Goal: Task Accomplishment & Management: Complete application form

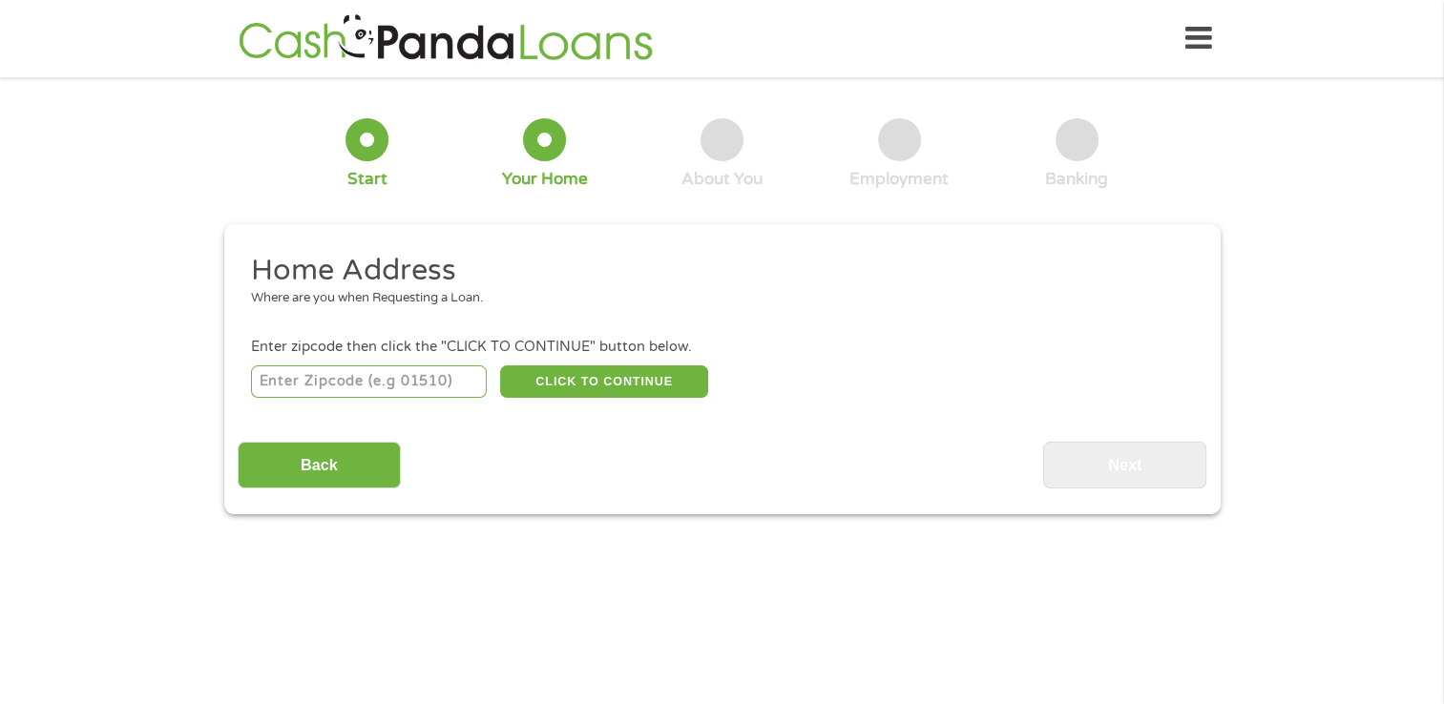
click at [332, 376] on input "number" at bounding box center [369, 382] width 236 height 32
type input "85209"
click at [579, 378] on button "CLICK TO CONTINUE" at bounding box center [604, 382] width 208 height 32
type input "85209"
type input "Mesa"
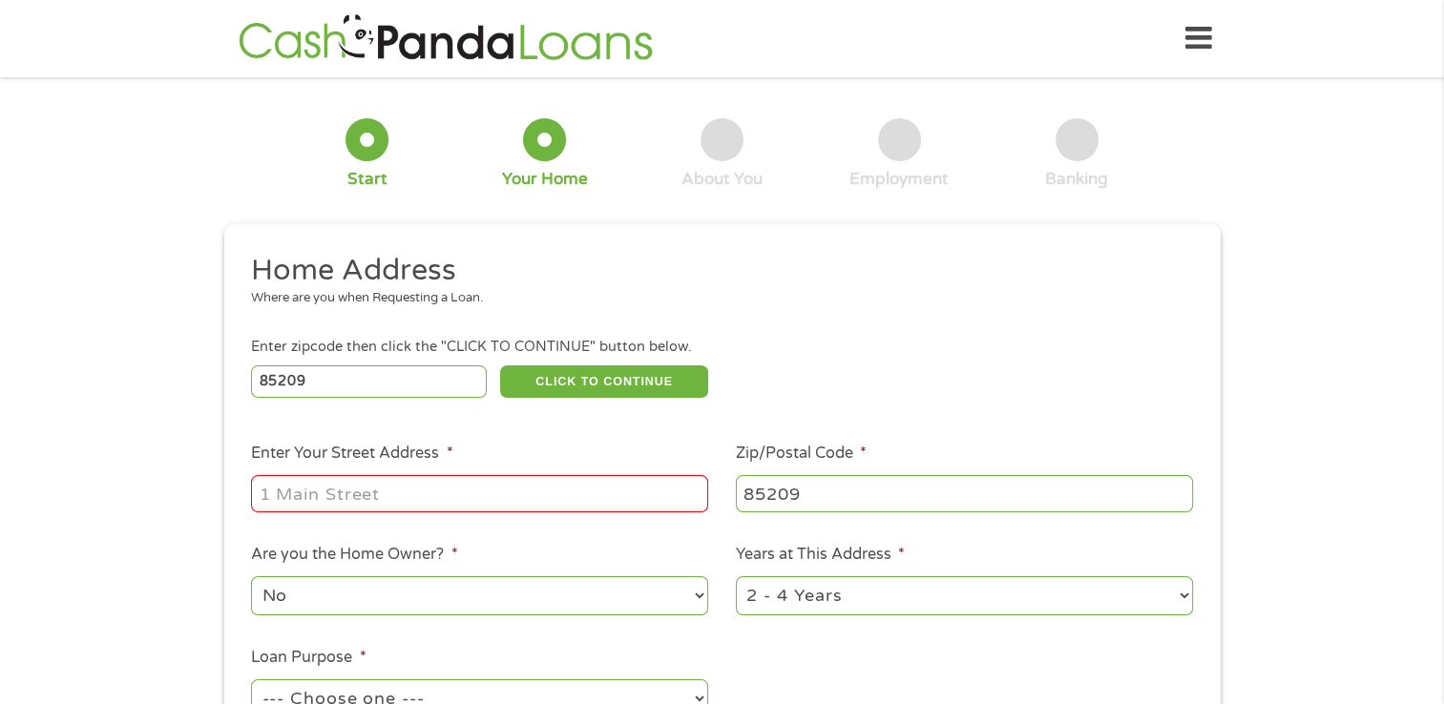
click at [496, 492] on input "Enter Your Street Address *" at bounding box center [479, 493] width 457 height 36
type input "[STREET_ADDRESS]"
click at [325, 601] on select "No Yes" at bounding box center [479, 595] width 457 height 39
select select "yes"
click at [251, 578] on select "No Yes" at bounding box center [479, 595] width 457 height 39
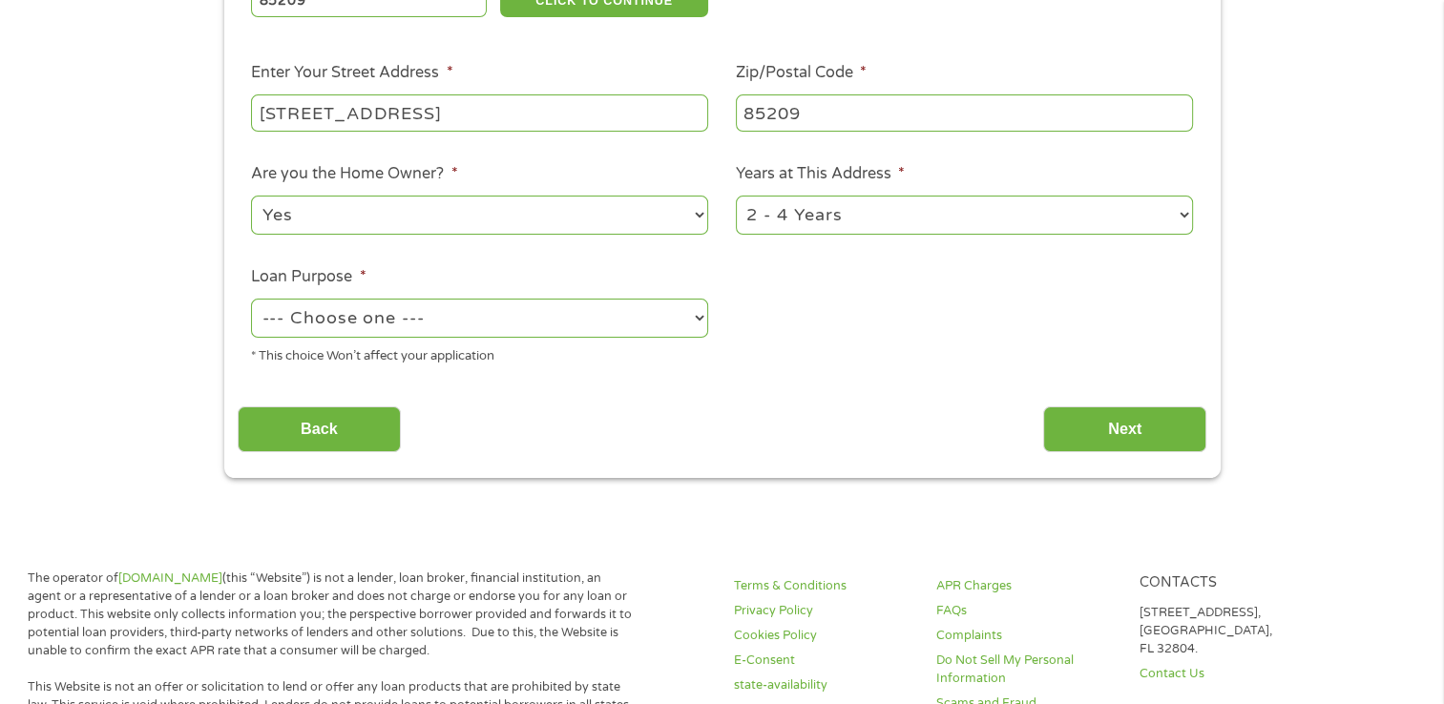
scroll to position [382, 0]
click at [1186, 213] on select "1 Year or less 1 - 2 Years 2 - 4 Years Over 4 Years" at bounding box center [964, 214] width 457 height 39
select select "60months"
click at [736, 197] on select "1 Year or less 1 - 2 Years 2 - 4 Years Over 4 Years" at bounding box center [964, 214] width 457 height 39
click at [430, 323] on select "--- Choose one --- Pay Bills Debt Consolidation Home Improvement Major Purchase…" at bounding box center [479, 317] width 457 height 39
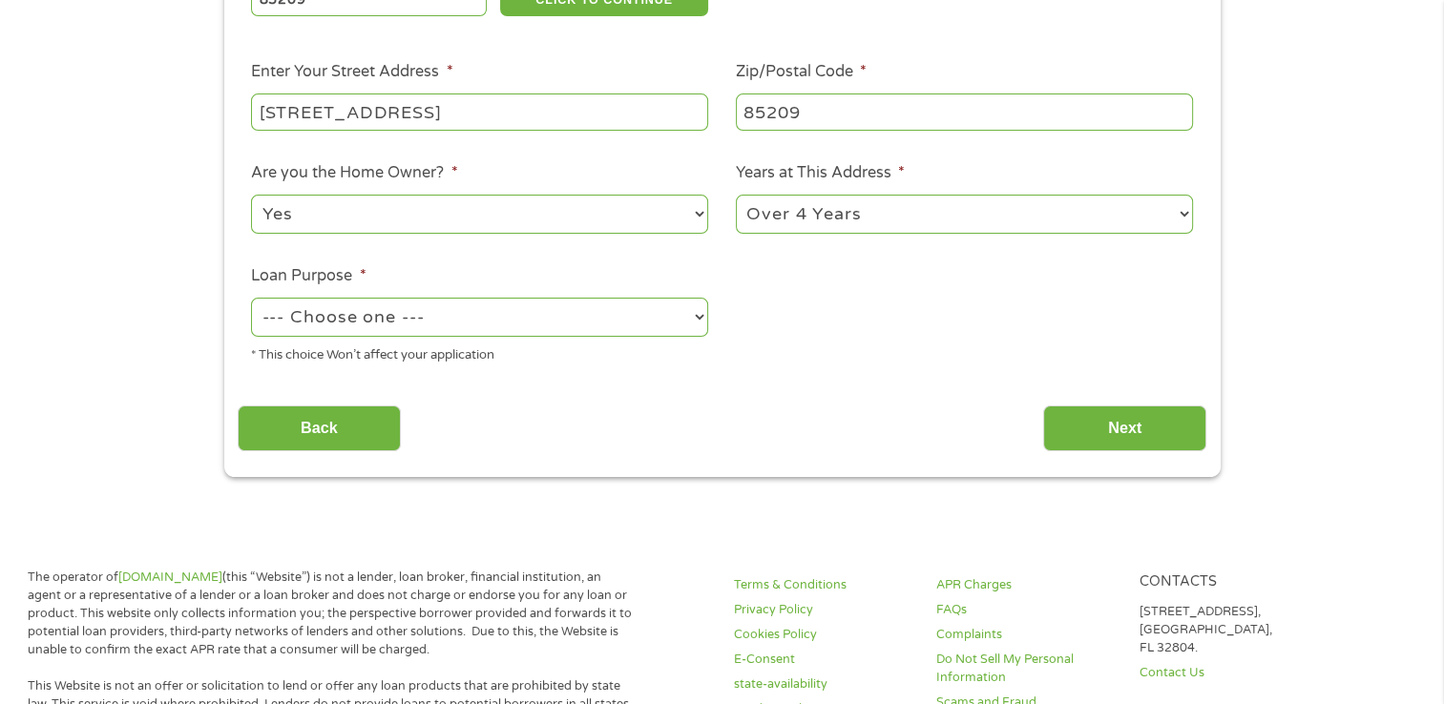
select select "other"
click at [251, 300] on select "--- Choose one --- Pay Bills Debt Consolidation Home Improvement Major Purchase…" at bounding box center [479, 317] width 457 height 39
click at [1131, 425] on input "Next" at bounding box center [1124, 429] width 163 height 47
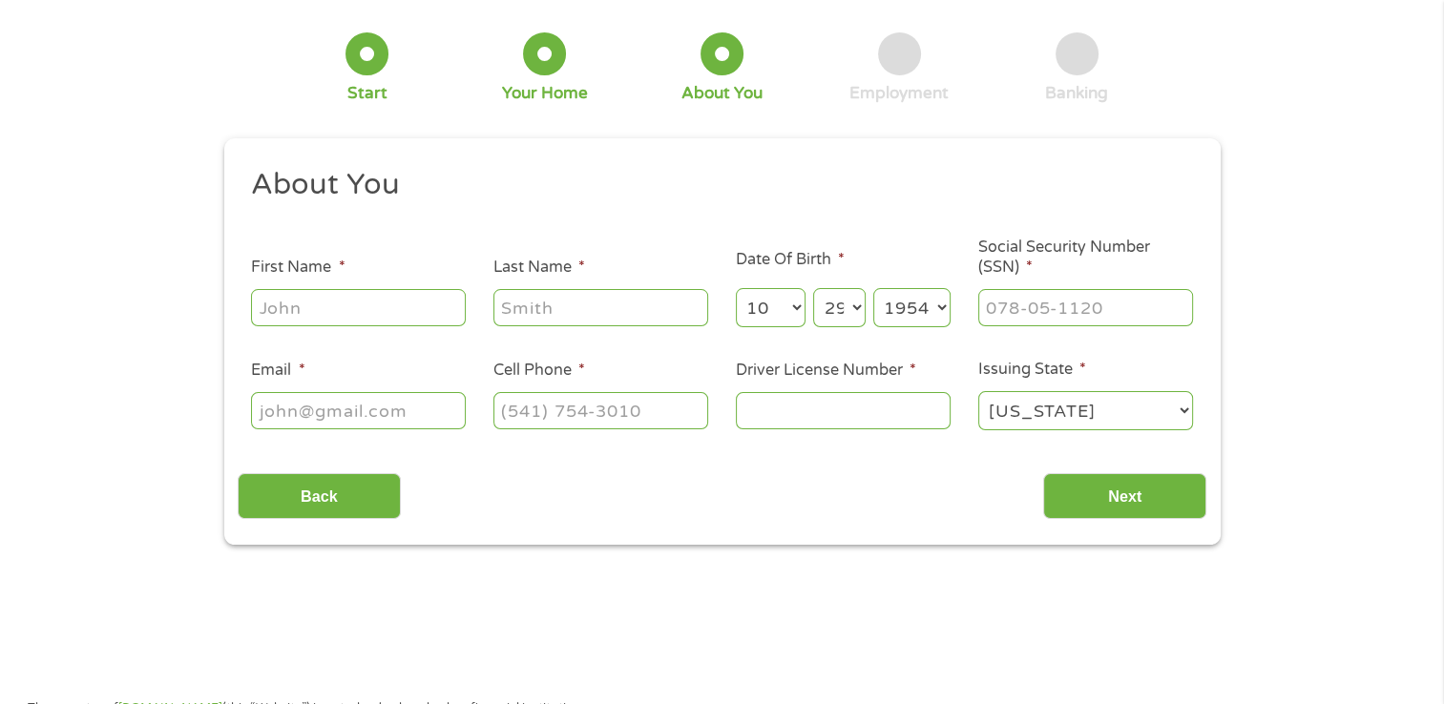
scroll to position [0, 0]
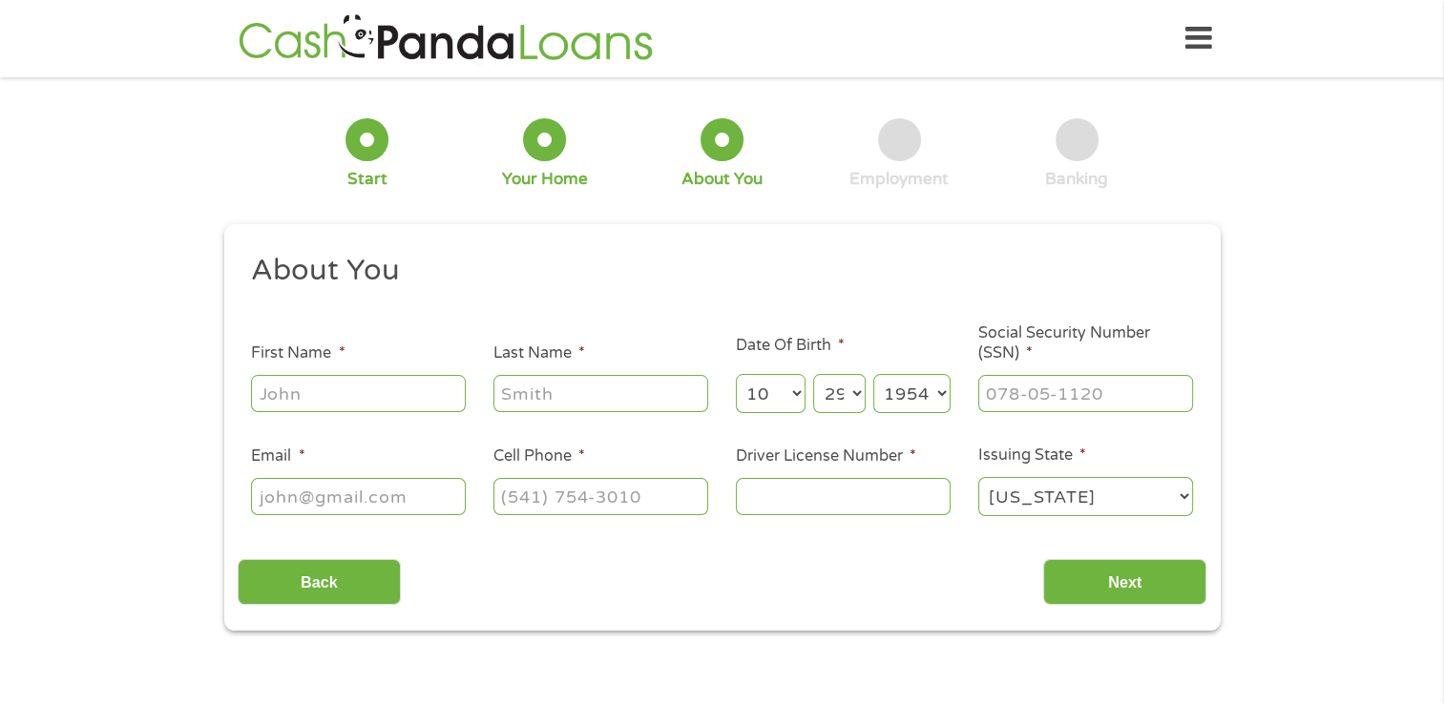
click at [388, 380] on input "First Name *" at bounding box center [358, 393] width 215 height 36
type input "[PERSON_NAME]"
type input "[EMAIL_ADDRESS][DOMAIN_NAME]"
type input "[PHONE_NUMBER]"
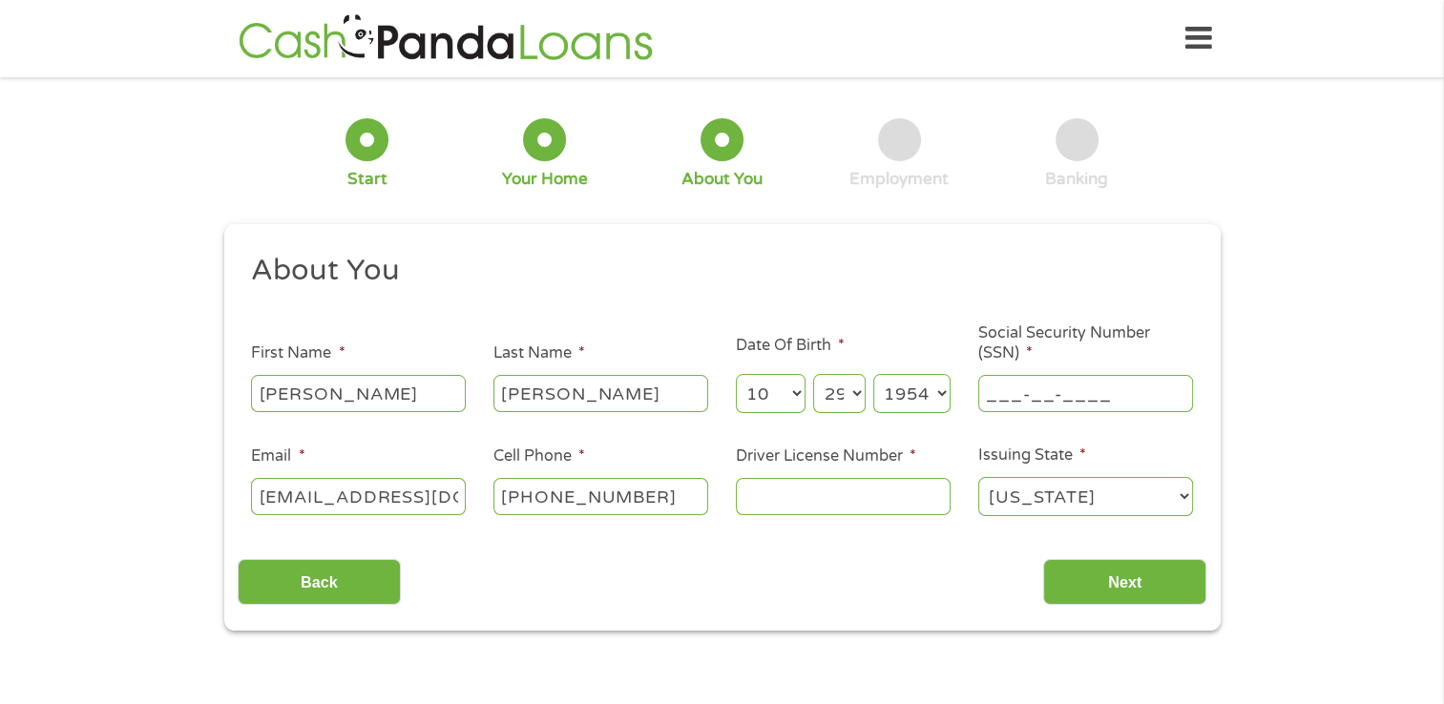
click at [1026, 385] on input "___-__-____" at bounding box center [1085, 393] width 215 height 36
type input "332-48-0298"
